Goal: Contribute content

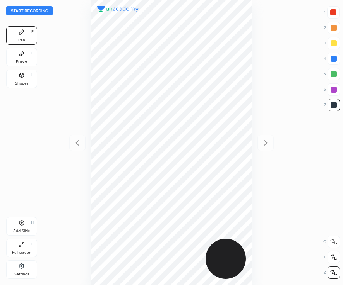
scroll to position [285, 219]
click at [336, 13] on div at bounding box center [333, 12] width 12 height 12
click at [36, 10] on button "Start recording" at bounding box center [29, 10] width 46 height 9
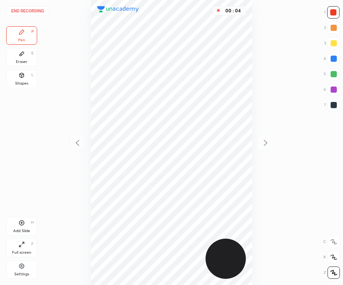
click at [336, 108] on div at bounding box center [333, 105] width 6 height 6
click at [28, 227] on div "Add Slide H" at bounding box center [21, 226] width 31 height 19
click at [23, 225] on icon at bounding box center [22, 223] width 6 height 6
click at [334, 15] on div at bounding box center [333, 12] width 6 height 6
click at [23, 77] on icon at bounding box center [22, 75] width 4 height 5
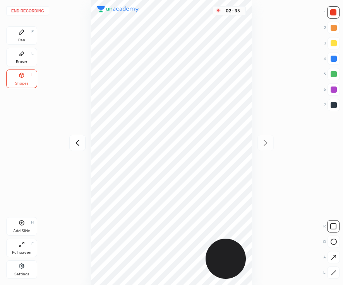
click at [28, 10] on button "End recording" at bounding box center [27, 10] width 43 height 9
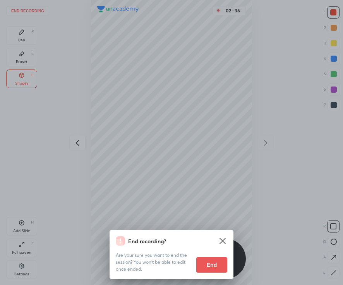
click at [216, 266] on button "End" at bounding box center [211, 265] width 31 height 15
